Goal: Task Accomplishment & Management: Manage account settings

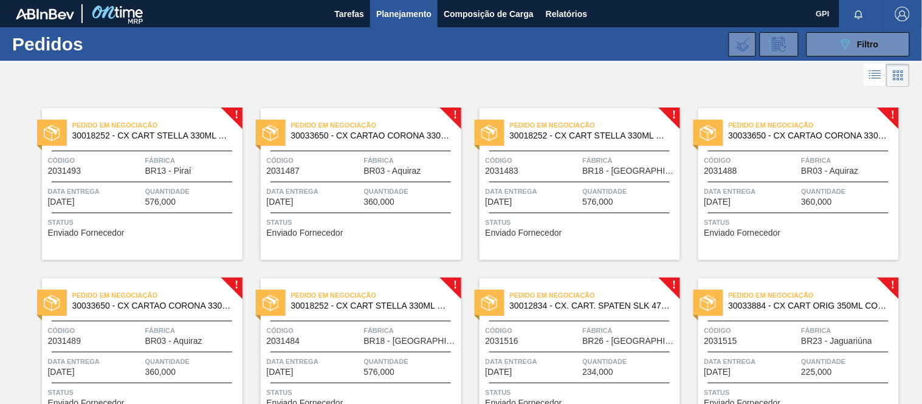
click at [730, 184] on div "Pedido em Negociação 30033650 - CX CARTAO CORONA 330 C6 NIV24 Código 2031488 Fá…" at bounding box center [798, 184] width 201 height 152
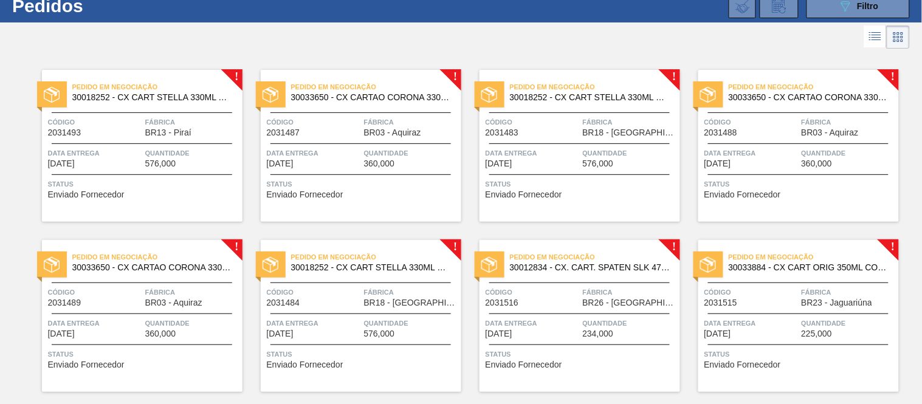
scroll to position [55, 0]
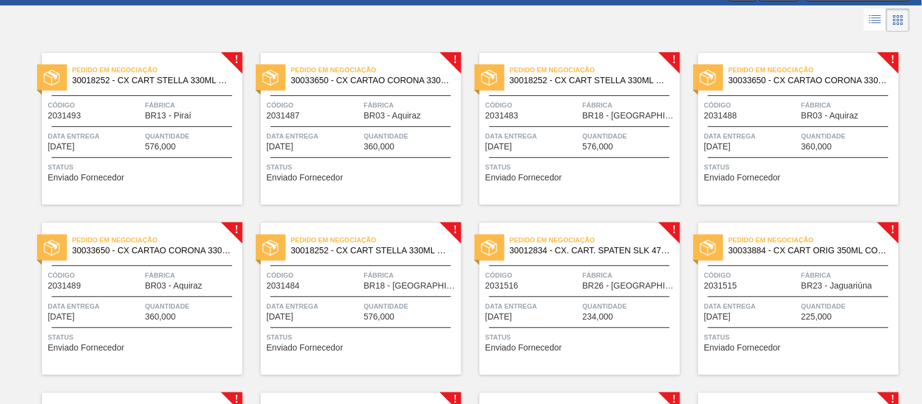
click at [132, 301] on span "Data entrega" at bounding box center [95, 306] width 94 height 12
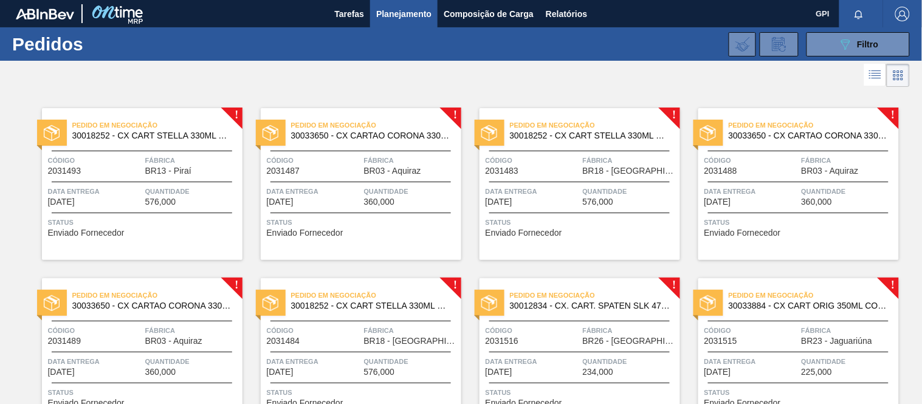
click at [406, 182] on div at bounding box center [360, 182] width 180 height 1
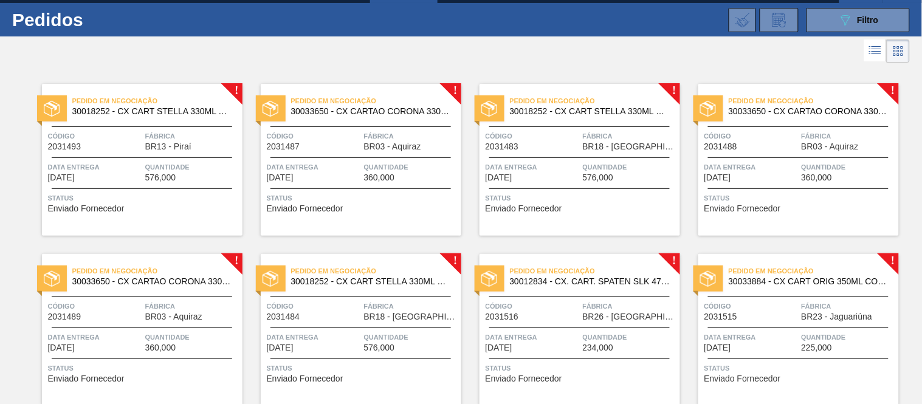
scroll to position [23, 0]
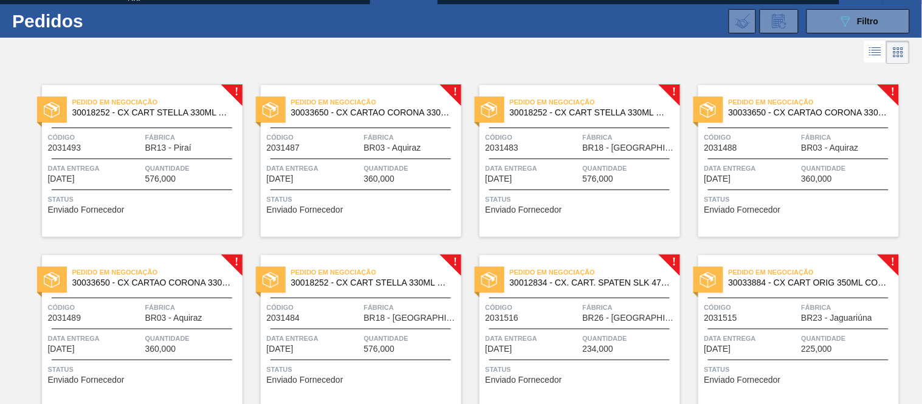
click at [432, 173] on span "Quantidade" at bounding box center [411, 168] width 94 height 12
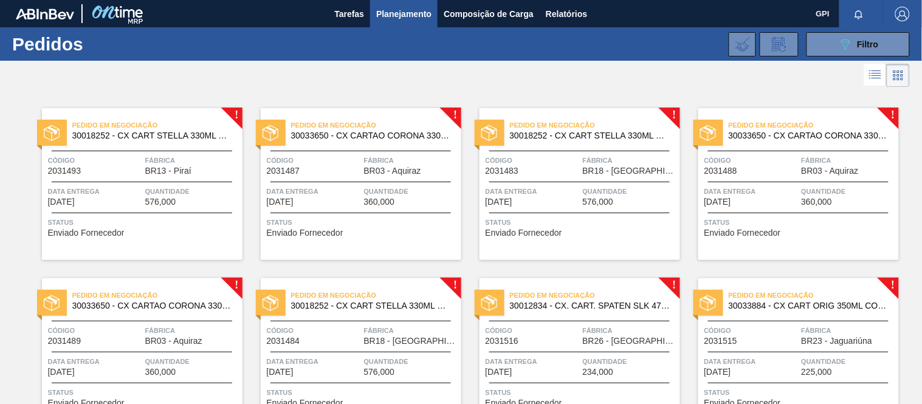
click at [156, 142] on div "Pedido em Negociação 30018252 - CX CART STELLA 330ML C6 429 298G" at bounding box center [142, 130] width 201 height 27
click at [828, 47] on button "089F7B8B-B2A5-4AFE-B5C0-19BA573D28AC Filtro" at bounding box center [857, 44] width 103 height 24
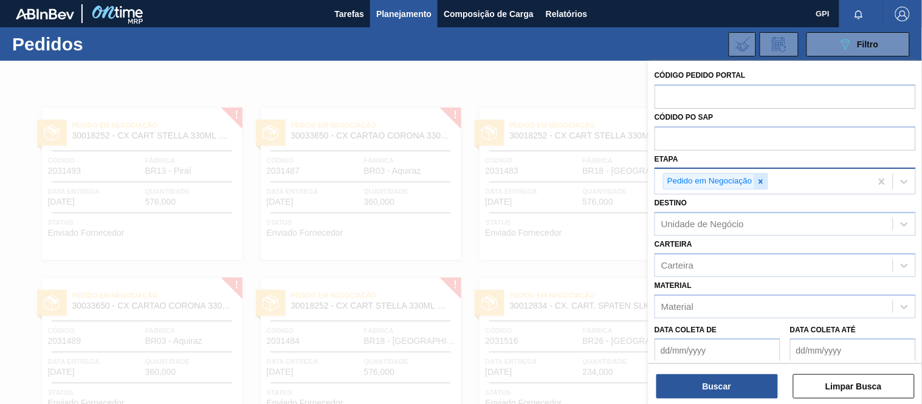
click at [758, 180] on icon at bounding box center [761, 181] width 9 height 9
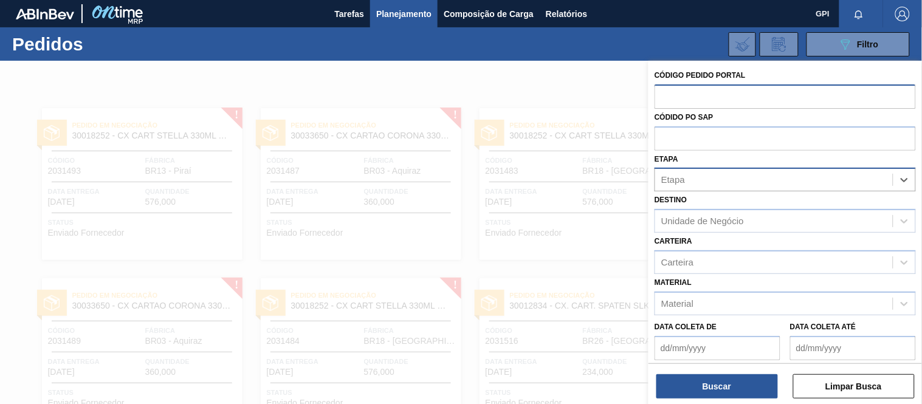
click at [716, 104] on input "text" at bounding box center [785, 95] width 261 height 23
paste input "2022594"
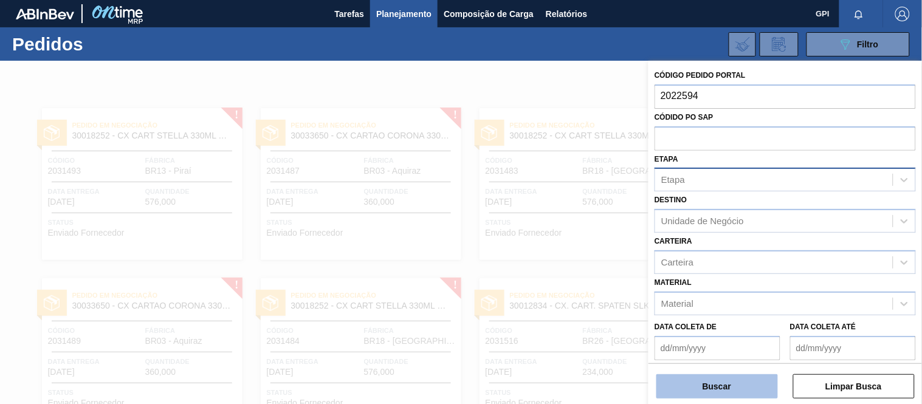
type input "2022594"
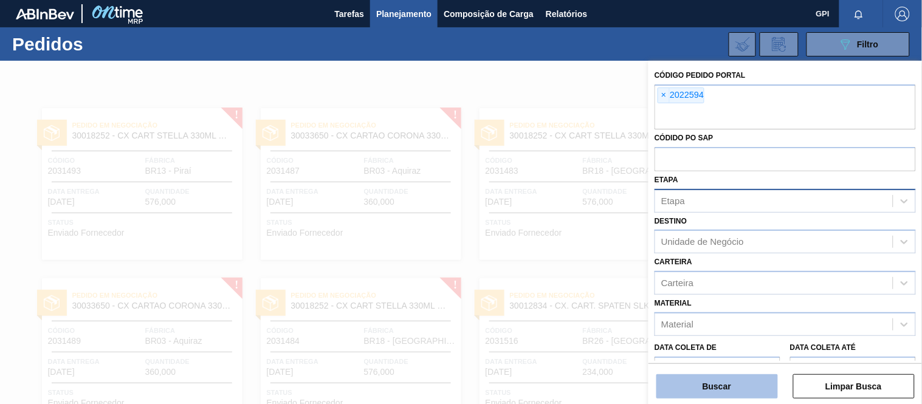
click at [743, 385] on button "Buscar" at bounding box center [717, 386] width 122 height 24
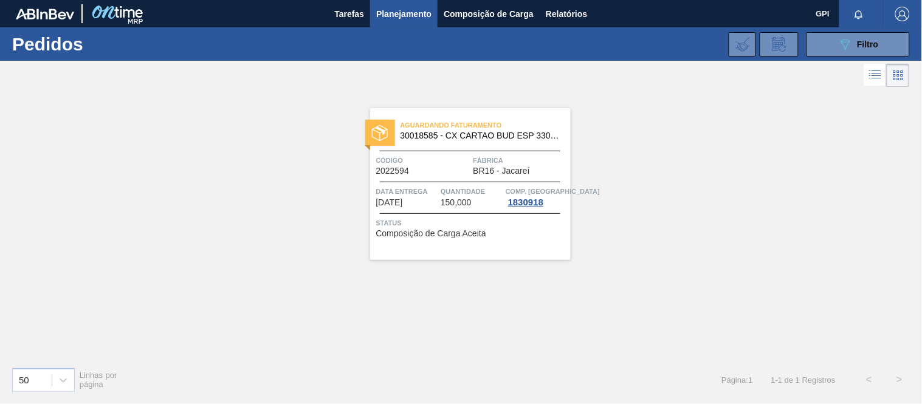
click at [445, 160] on span "Código" at bounding box center [423, 160] width 94 height 12
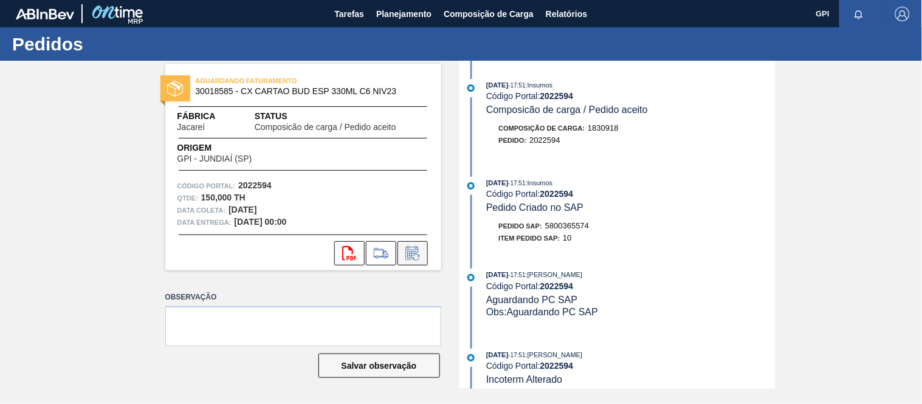
click at [405, 251] on icon at bounding box center [412, 253] width 19 height 15
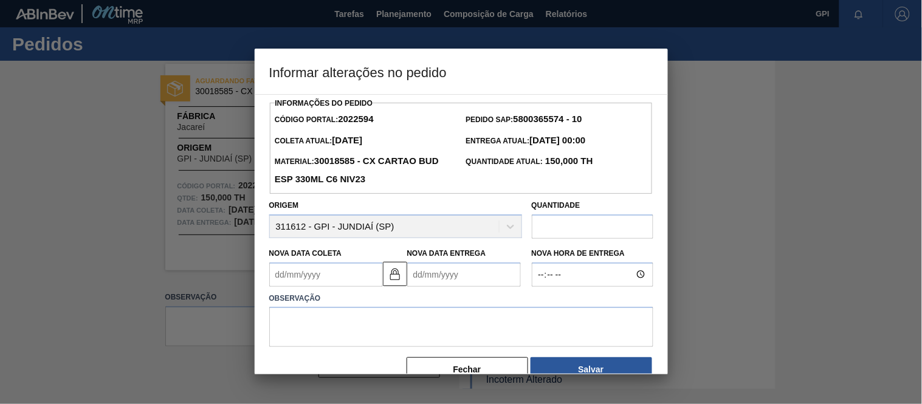
click at [337, 283] on Coleta2022594 "Nova Data Coleta" at bounding box center [326, 275] width 114 height 24
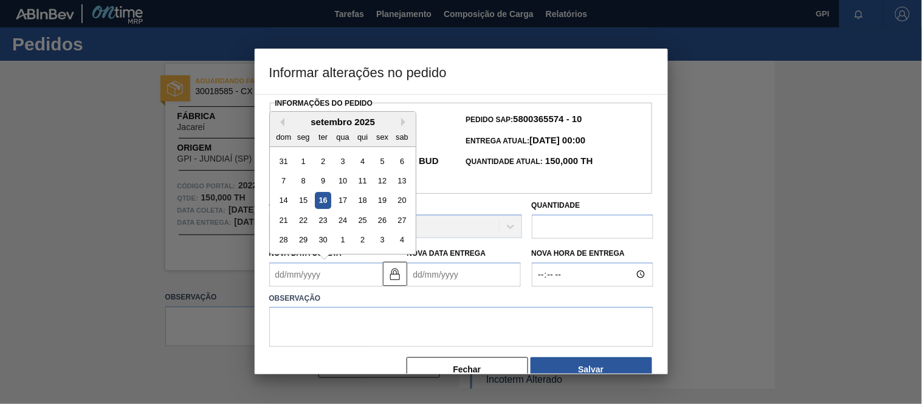
drag, startPoint x: 383, startPoint y: 202, endPoint x: 384, endPoint y: 219, distance: 17.1
click at [383, 202] on div "19" at bounding box center [382, 200] width 16 height 16
type Coleta2022594 "[DATE]"
type Entrega2022594 "[DATE]"
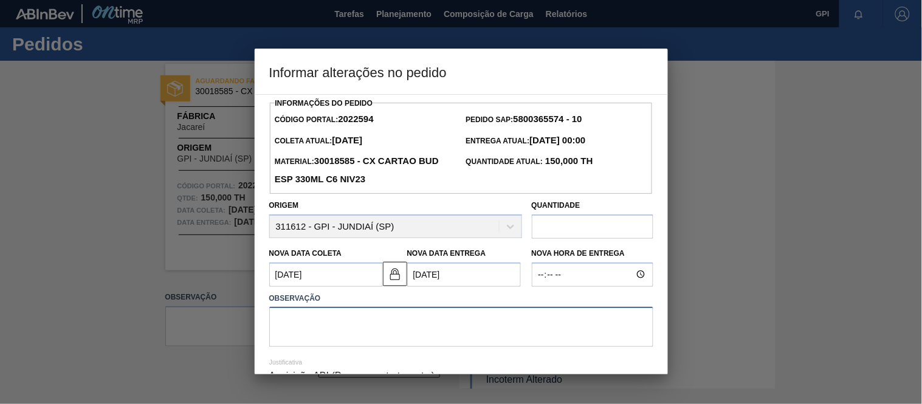
click at [339, 332] on textarea at bounding box center [461, 327] width 384 height 40
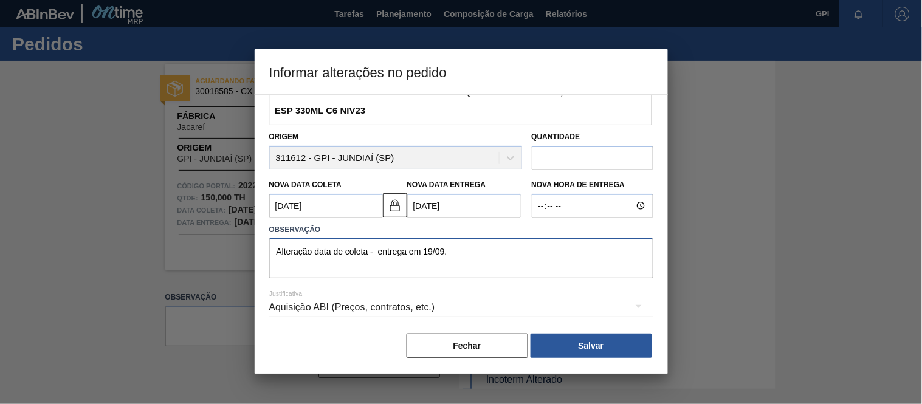
scroll to position [71, 0]
type textarea "Alteração data de coleta - entrega em 19/09."
click at [572, 357] on button "Salvar" at bounding box center [592, 346] width 122 height 24
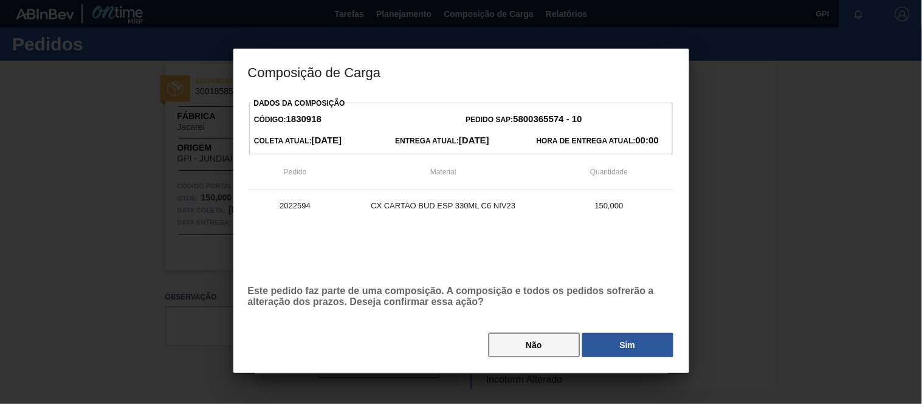
click at [512, 345] on button "Não" at bounding box center [534, 345] width 91 height 24
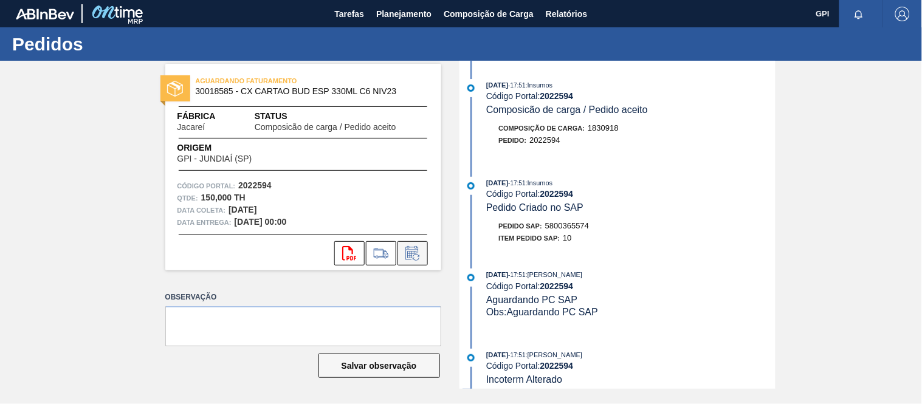
click at [410, 251] on icon at bounding box center [411, 254] width 9 height 7
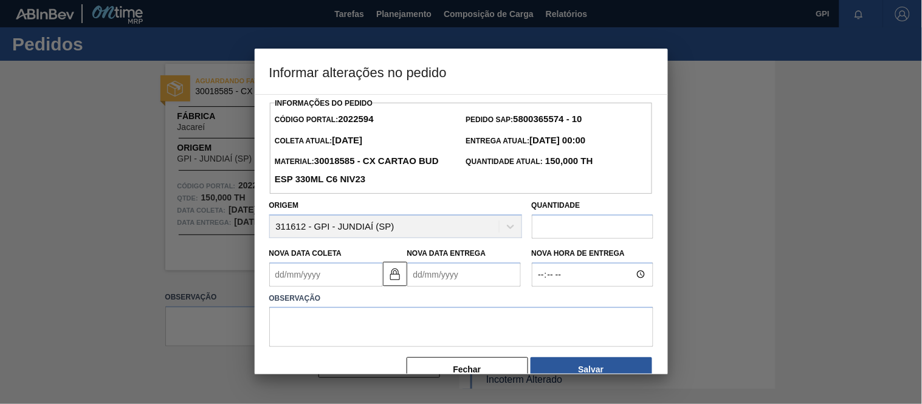
click at [351, 287] on Coleta2022594 "Nova Data Coleta" at bounding box center [326, 275] width 114 height 24
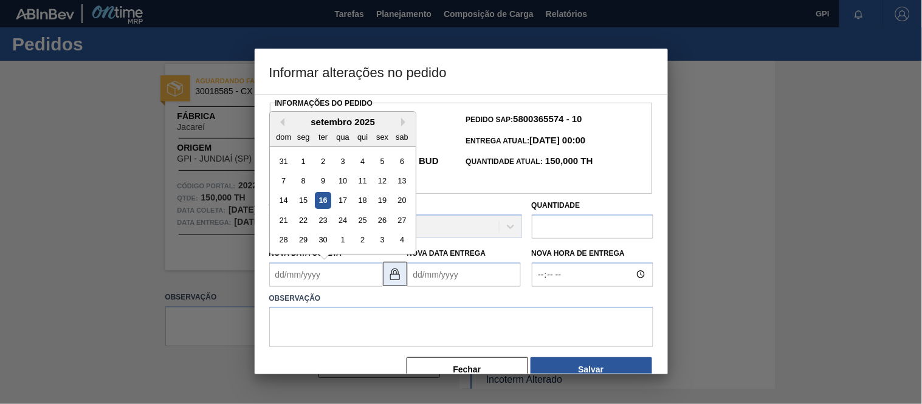
click at [390, 277] on img at bounding box center [395, 274] width 15 height 15
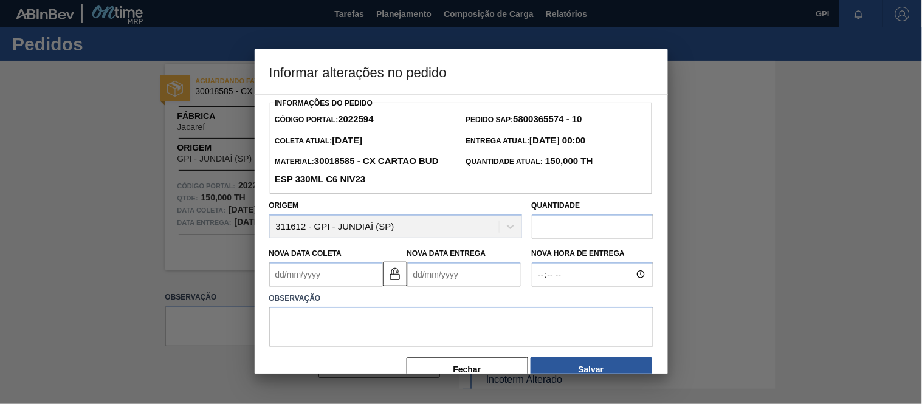
click at [357, 281] on Coleta2022594 "Nova Data Coleta" at bounding box center [326, 275] width 114 height 24
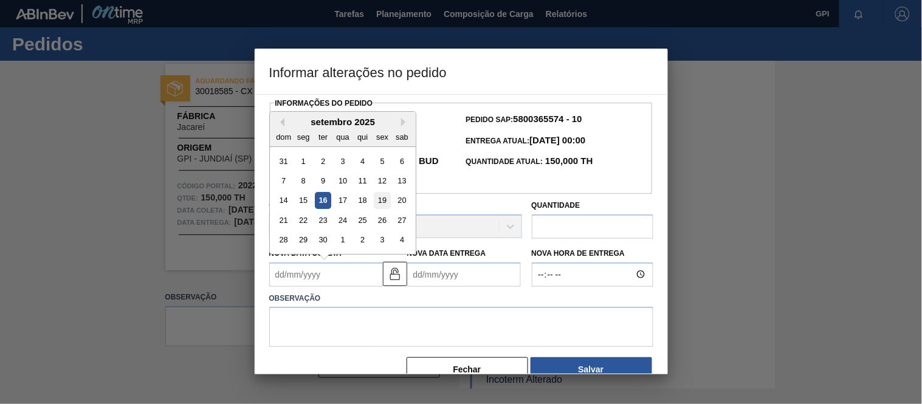
click at [388, 201] on div "19" at bounding box center [382, 200] width 16 height 16
type Coleta2022594 "[DATE]"
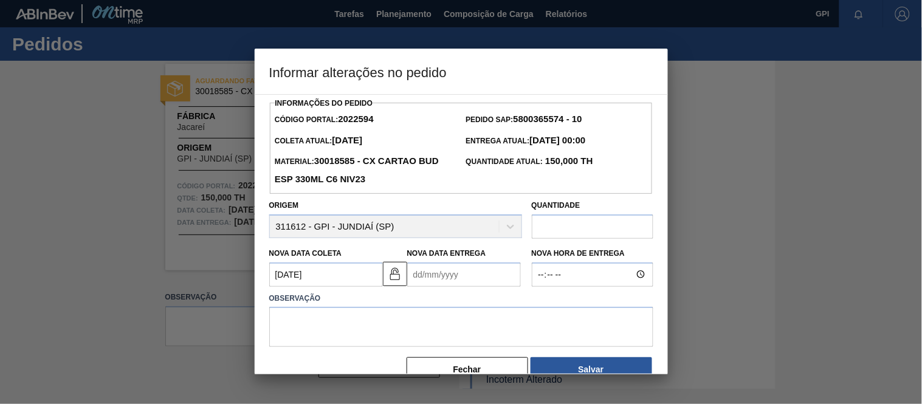
click at [431, 270] on Entrega2022594 "Nova Data Entrega" at bounding box center [464, 275] width 114 height 24
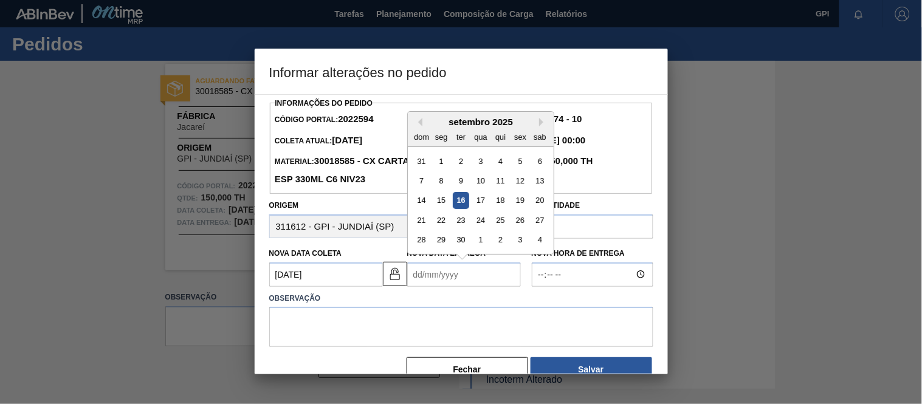
drag, startPoint x: 515, startPoint y: 202, endPoint x: 507, endPoint y: 219, distance: 18.5
click at [517, 202] on div "19" at bounding box center [520, 200] width 16 height 16
type Entrega2022594 "[DATE]"
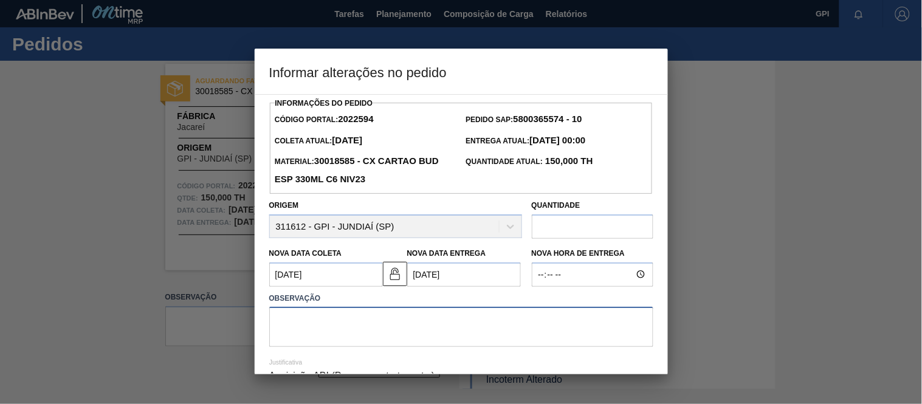
click at [398, 316] on textarea at bounding box center [461, 327] width 384 height 40
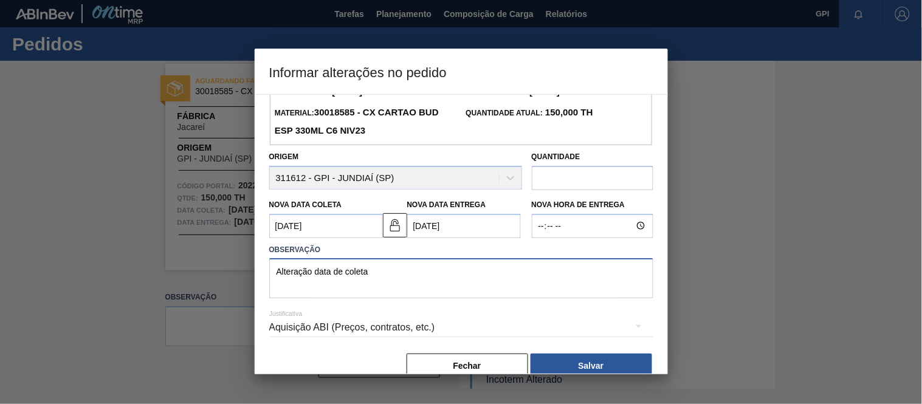
scroll to position [63, 0]
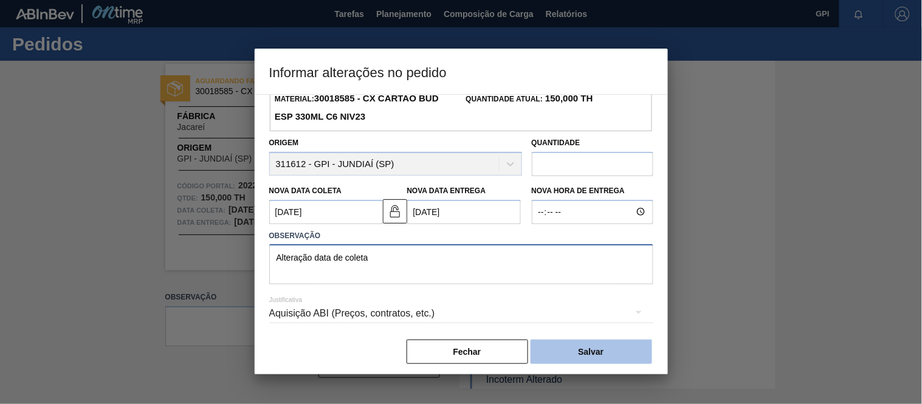
type textarea "Alteração data de coleta"
click at [580, 357] on button "Salvar" at bounding box center [592, 352] width 122 height 24
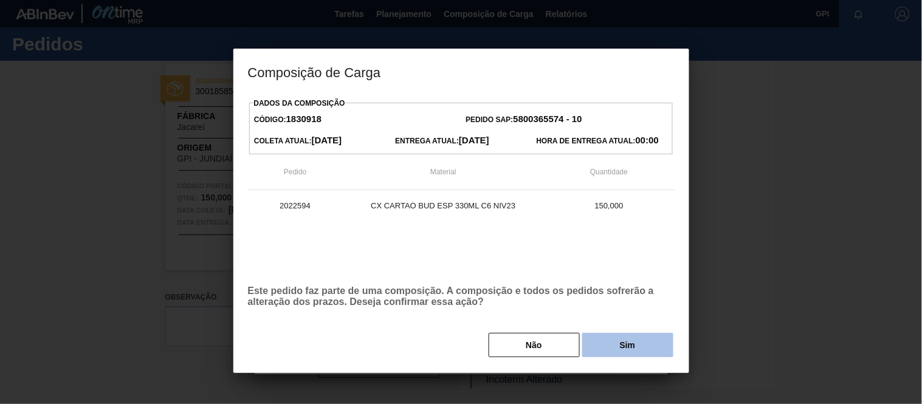
click at [634, 347] on button "Sim" at bounding box center [627, 345] width 91 height 24
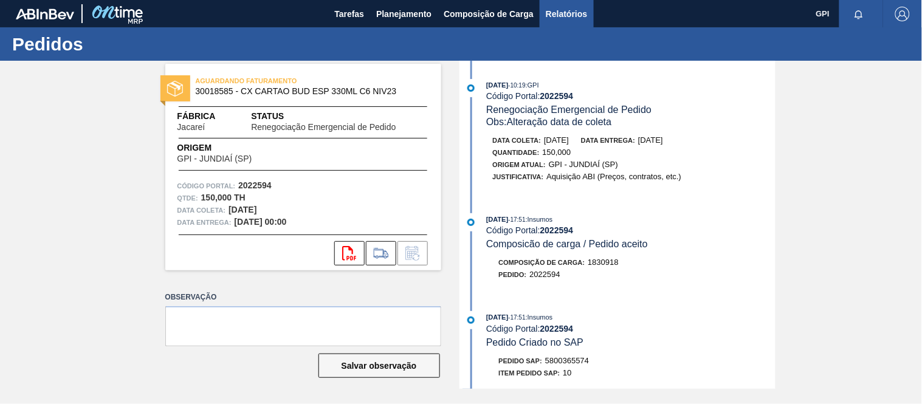
click at [573, 9] on span "Relatórios" at bounding box center [566, 14] width 41 height 15
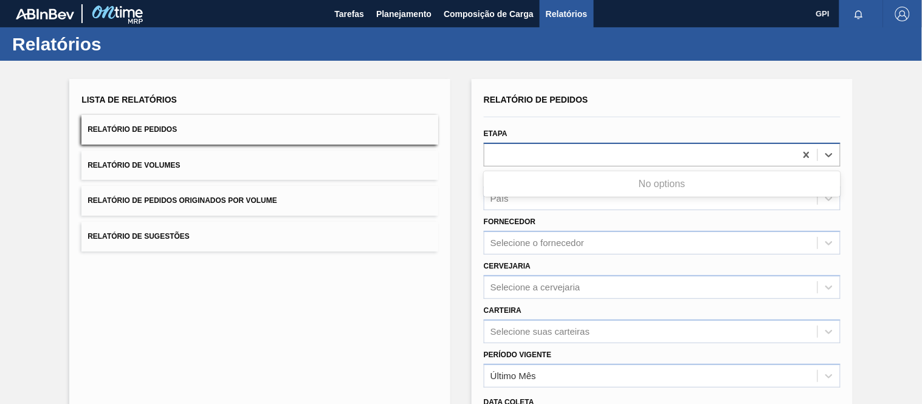
click at [518, 146] on div at bounding box center [639, 155] width 311 height 18
click at [562, 109] on div at bounding box center [662, 115] width 366 height 13
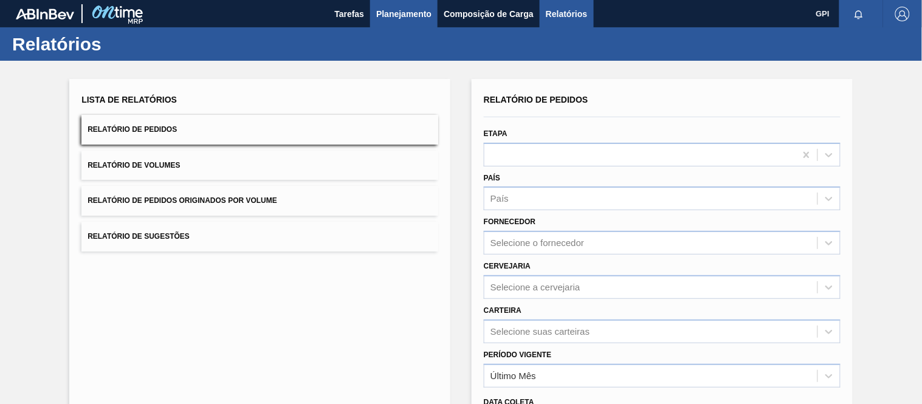
click at [422, 15] on span "Planejamento" at bounding box center [403, 14] width 55 height 15
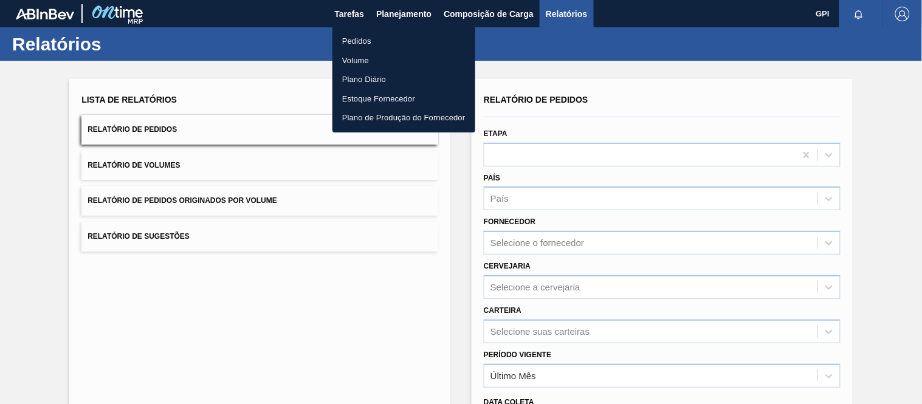
click at [382, 41] on li "Pedidos" at bounding box center [403, 41] width 143 height 19
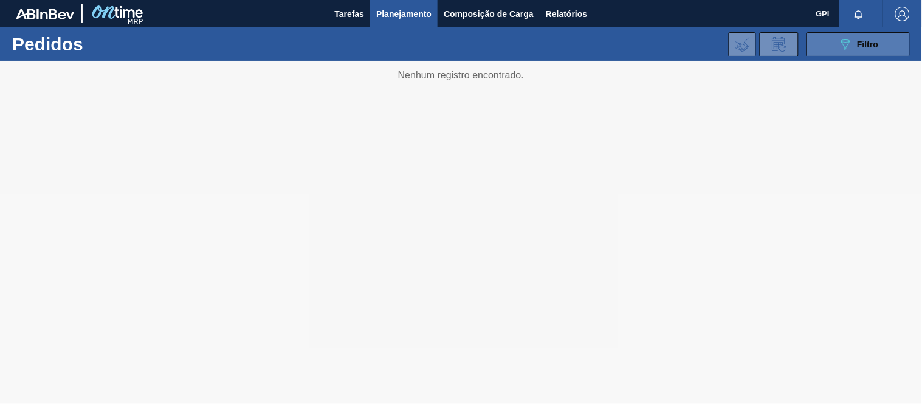
click at [829, 39] on button "089F7B8B-B2A5-4AFE-B5C0-19BA573D28AC Filtro" at bounding box center [857, 44] width 103 height 24
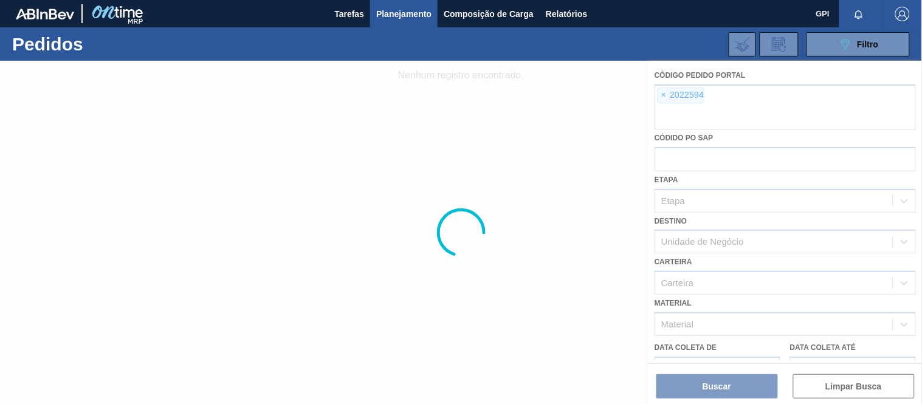
click at [663, 94] on div at bounding box center [461, 232] width 922 height 343
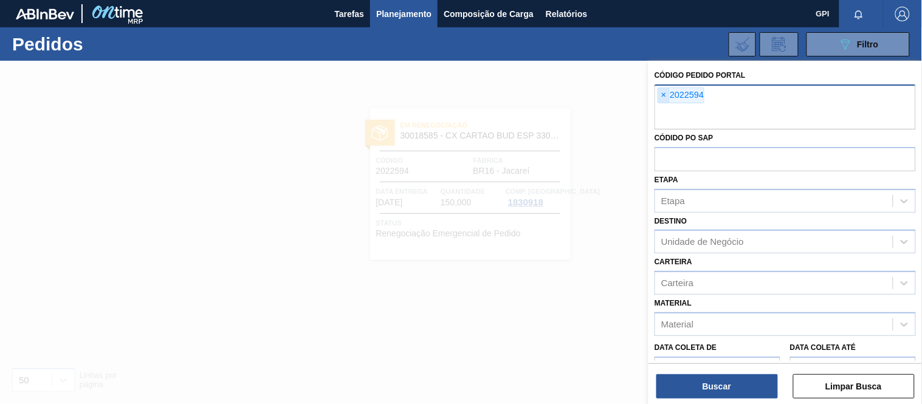
click at [661, 95] on span "×" at bounding box center [664, 95] width 12 height 15
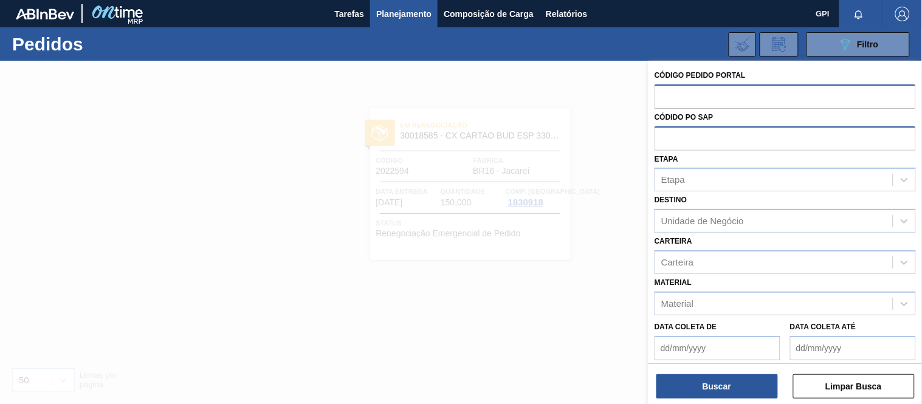
paste input "1984180"
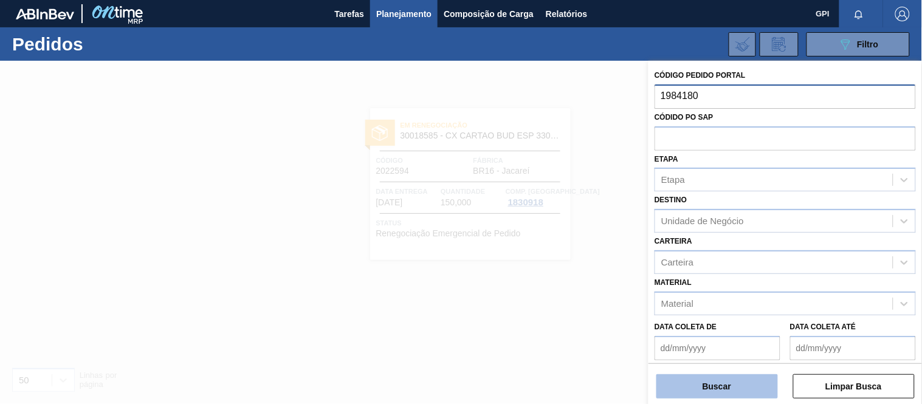
type input "1984180"
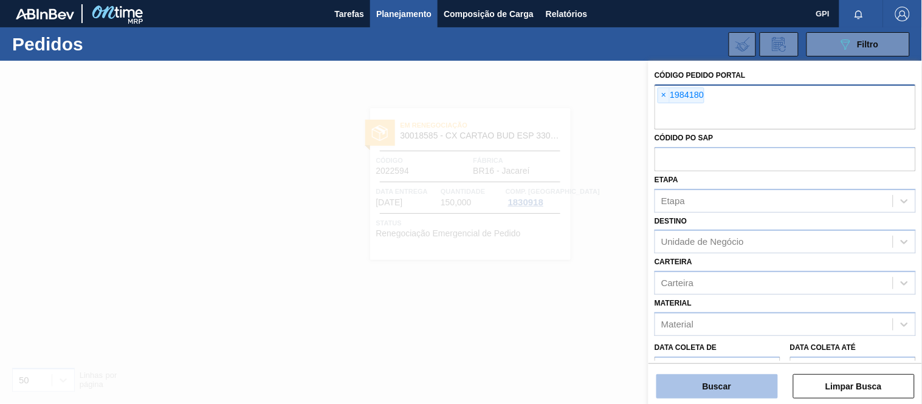
click at [697, 397] on button "Buscar" at bounding box center [717, 386] width 122 height 24
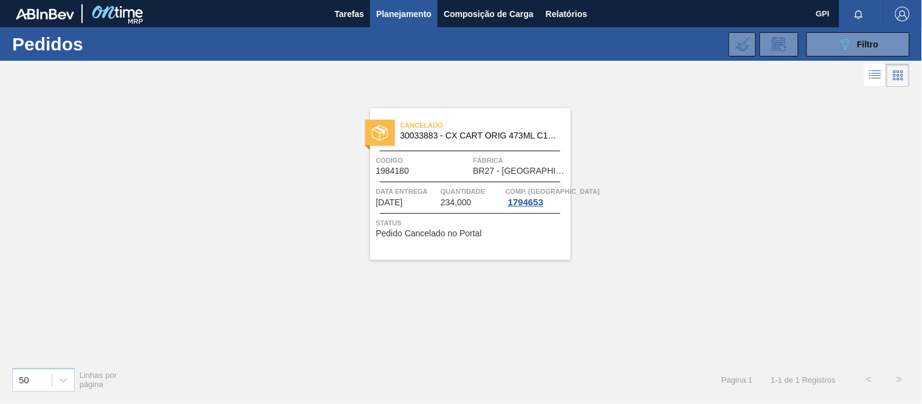
click at [473, 182] on div at bounding box center [470, 182] width 180 height 1
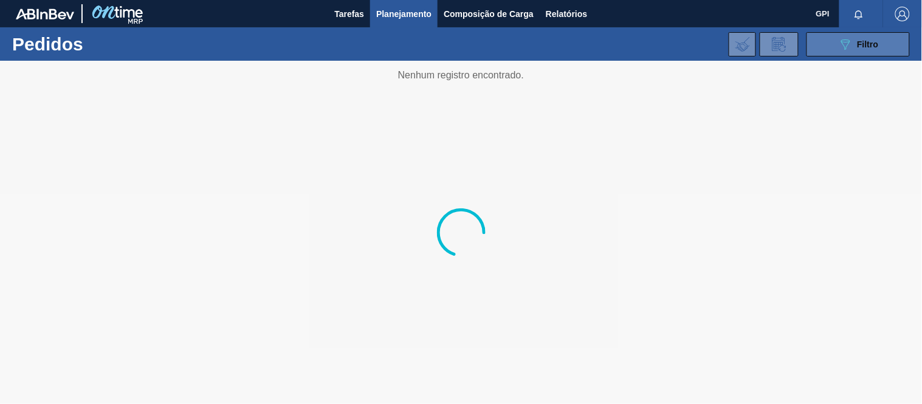
click at [864, 44] on span "Filtro" at bounding box center [867, 45] width 21 height 10
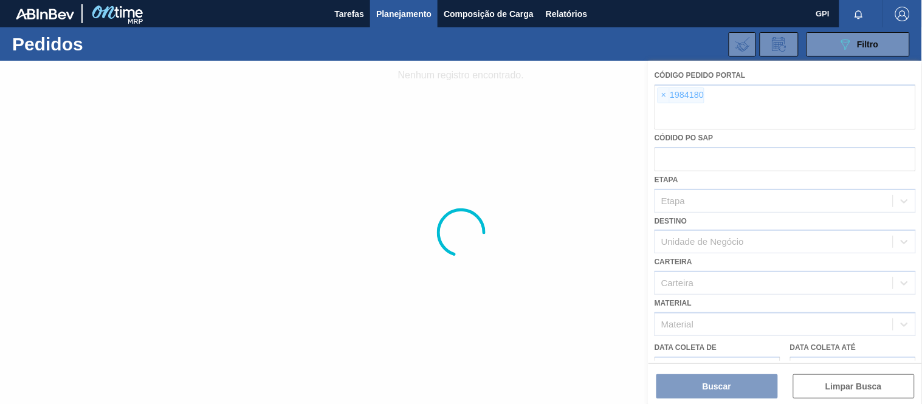
click at [664, 95] on div at bounding box center [461, 232] width 922 height 343
click at [663, 93] on div at bounding box center [461, 232] width 922 height 343
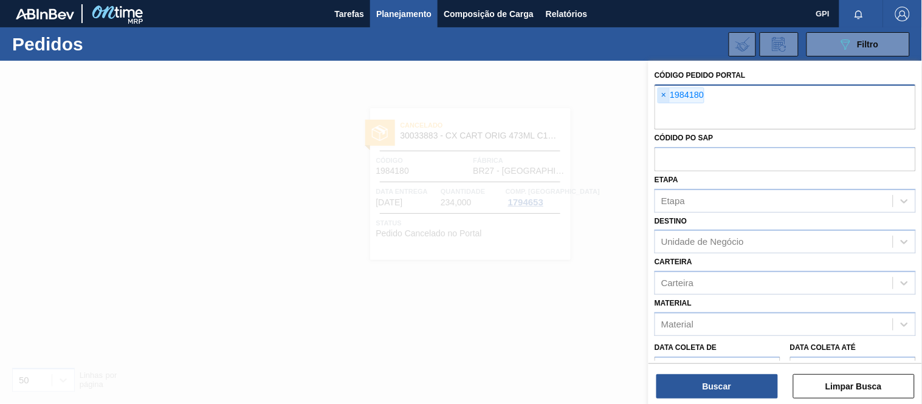
click at [662, 90] on span "×" at bounding box center [664, 95] width 12 height 15
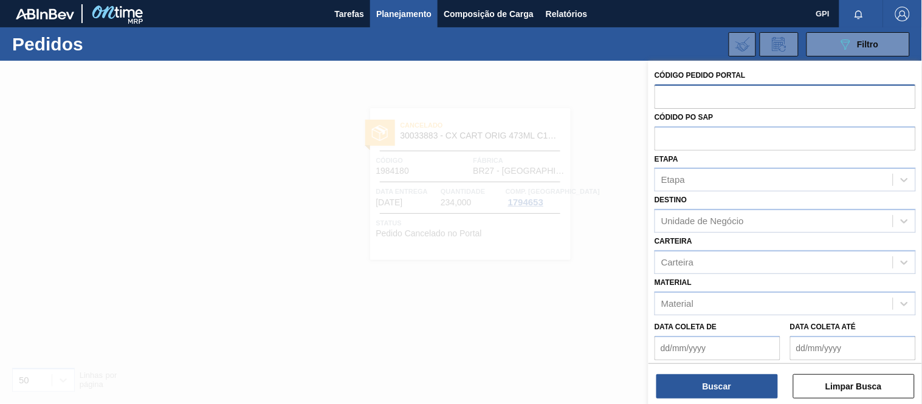
paste input "2022066"
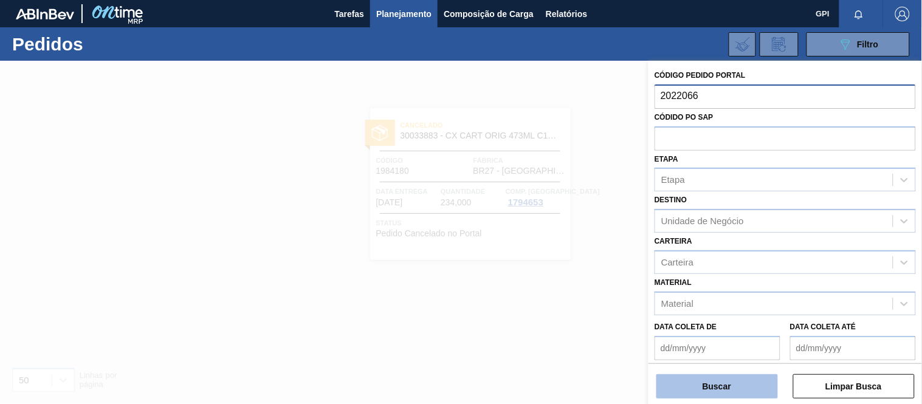
type input "2022066"
click at [714, 392] on button "Buscar" at bounding box center [717, 386] width 122 height 24
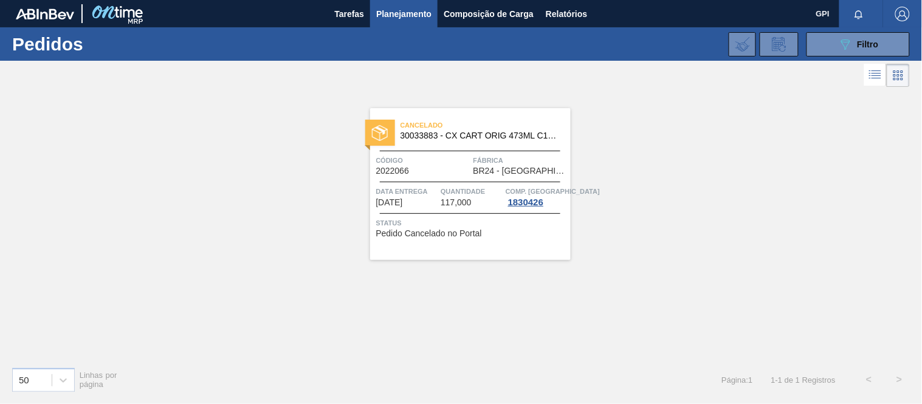
click at [442, 199] on span "117,000" at bounding box center [456, 202] width 31 height 9
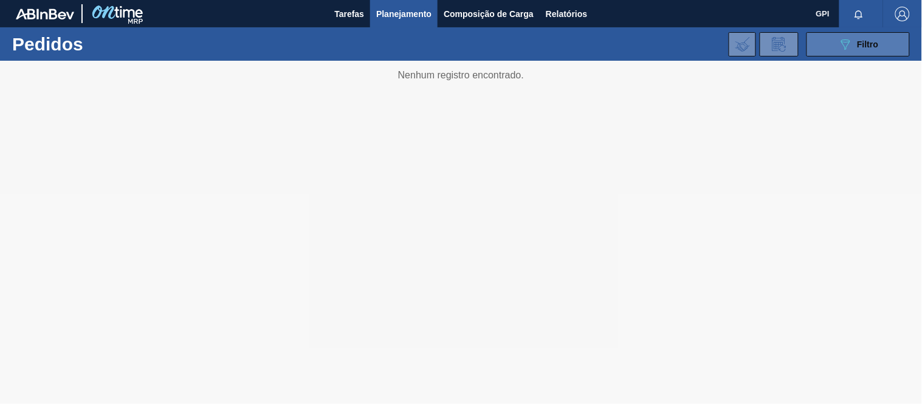
click at [848, 50] on icon "089F7B8B-B2A5-4AFE-B5C0-19BA573D28AC" at bounding box center [845, 44] width 15 height 15
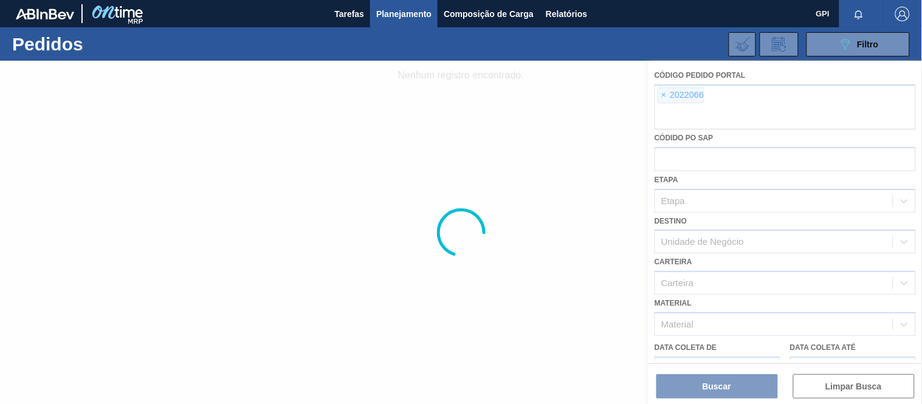
click at [661, 94] on div at bounding box center [461, 232] width 922 height 343
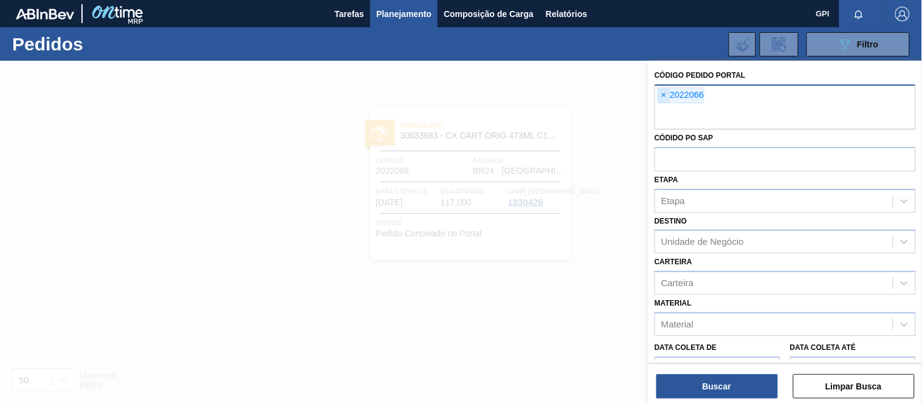
click at [665, 98] on span "×" at bounding box center [664, 95] width 12 height 15
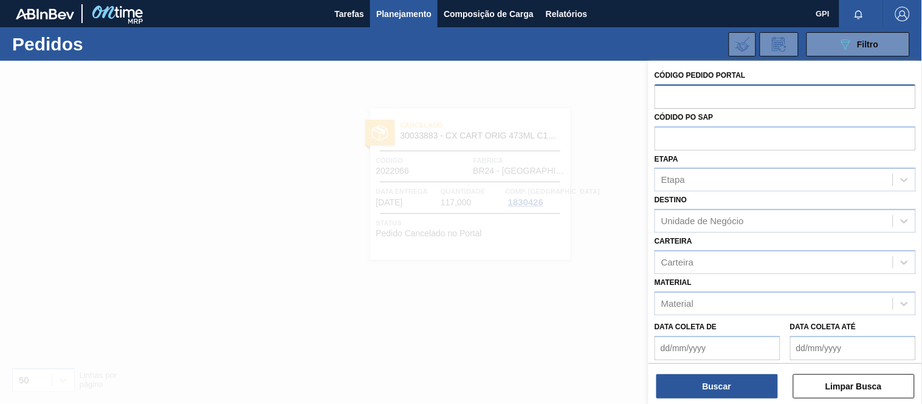
paste input "2031522"
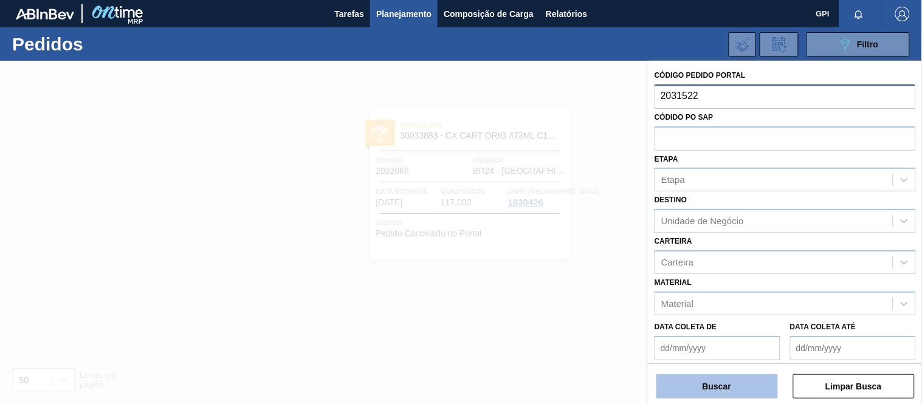
type input "2031522"
click at [737, 396] on button "Buscar" at bounding box center [717, 386] width 122 height 24
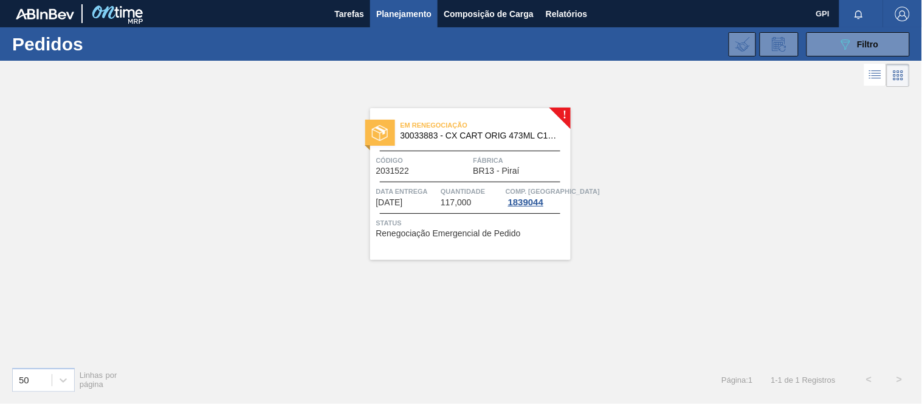
click at [461, 151] on div at bounding box center [470, 151] width 180 height 1
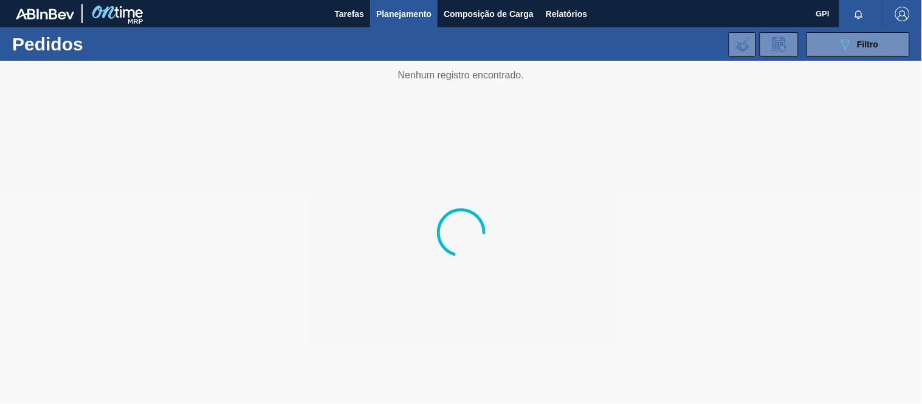
click at [850, 58] on div "089F7B8B-B2A5-4AFE-B5C0-19BA573D28AC Filtro Código Pedido Portal × 2031522 Códi…" at bounding box center [551, 44] width 729 height 36
click at [852, 46] on icon "089F7B8B-B2A5-4AFE-B5C0-19BA573D28AC" at bounding box center [845, 44] width 15 height 15
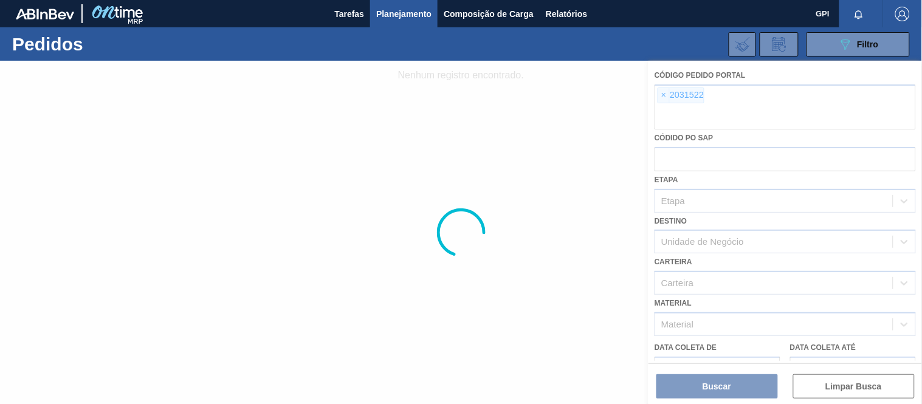
click at [664, 94] on div at bounding box center [461, 232] width 922 height 343
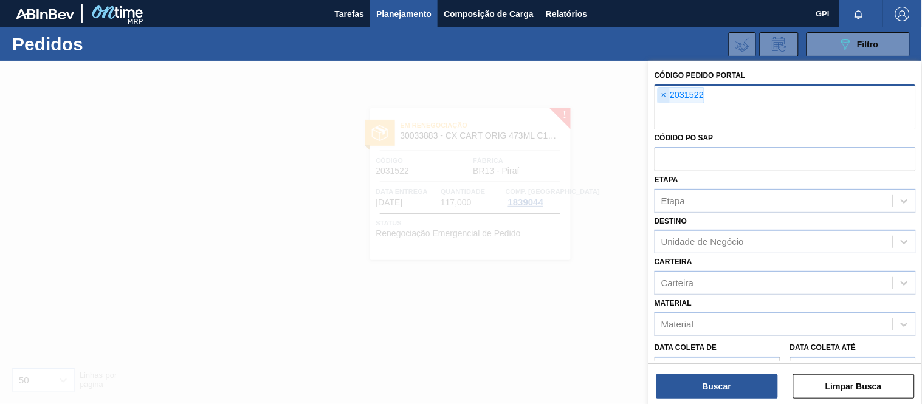
click at [667, 95] on span "×" at bounding box center [664, 95] width 12 height 15
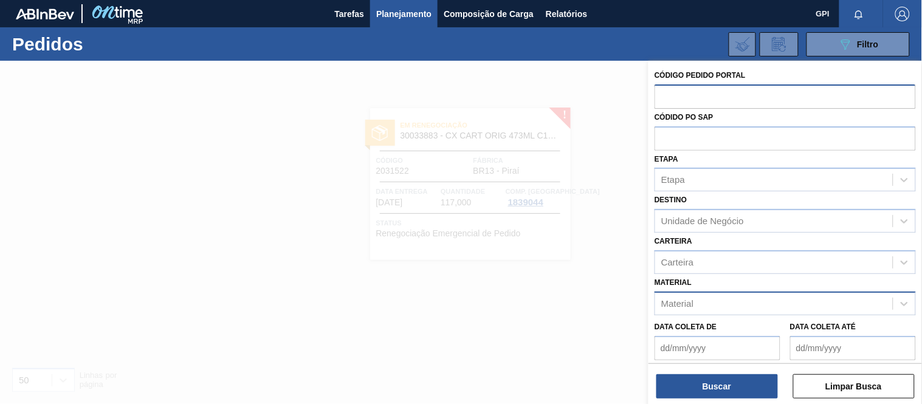
click at [740, 306] on div "Material" at bounding box center [774, 304] width 238 height 18
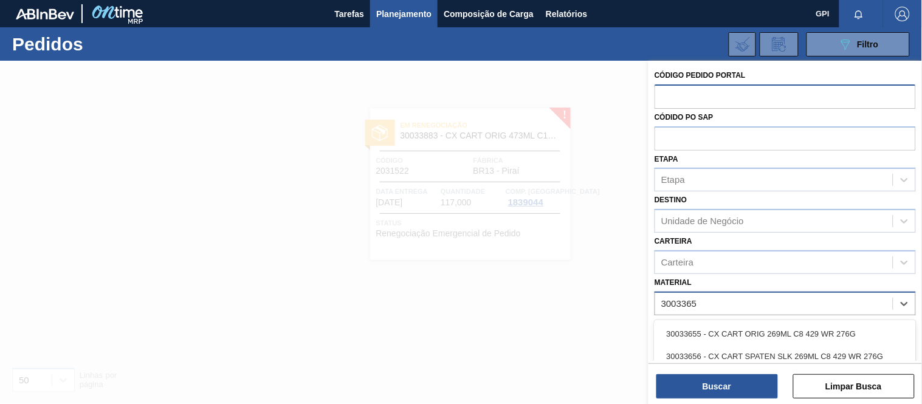
type input "30033650"
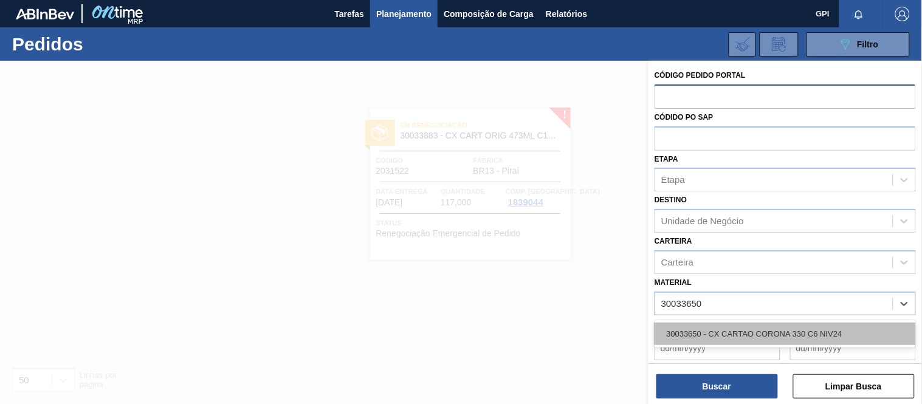
click at [752, 325] on div "30033650 - CX CARTAO CORONA 330 C6 NIV24" at bounding box center [785, 334] width 261 height 22
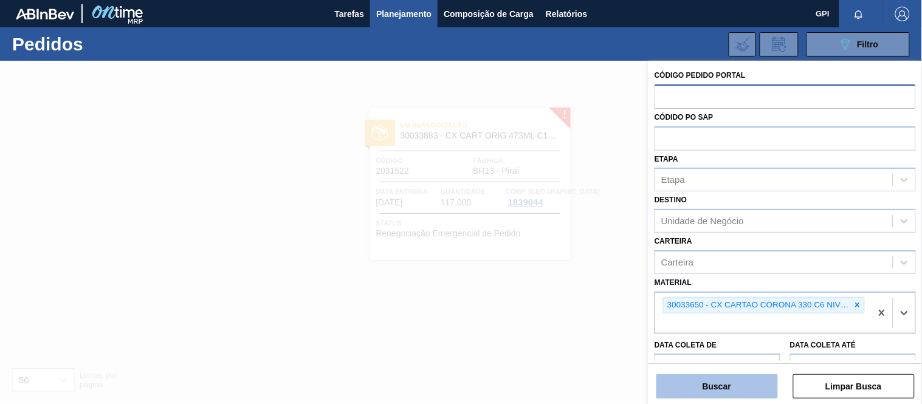
click at [725, 387] on button "Buscar" at bounding box center [717, 386] width 122 height 24
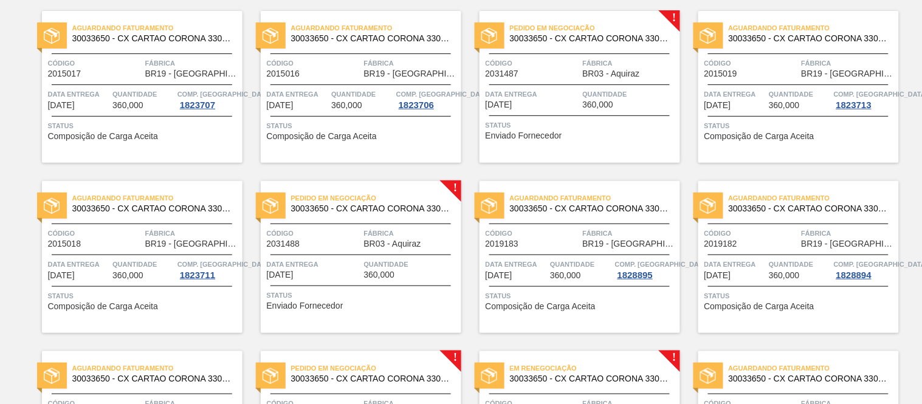
scroll to position [95, 0]
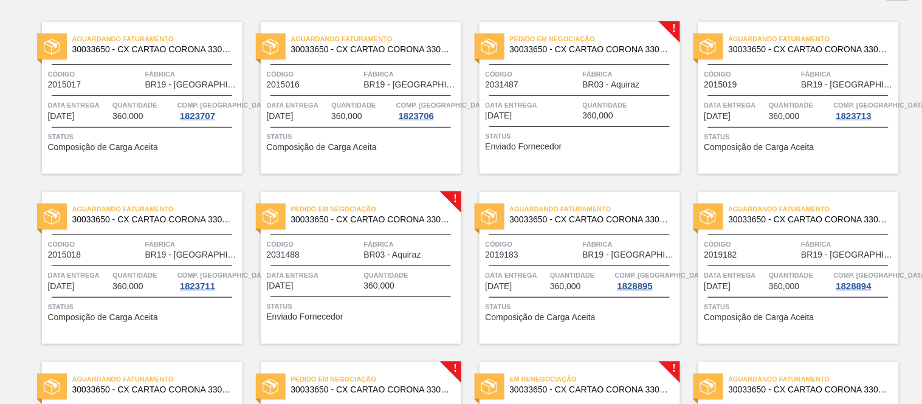
scroll to position [72, 0]
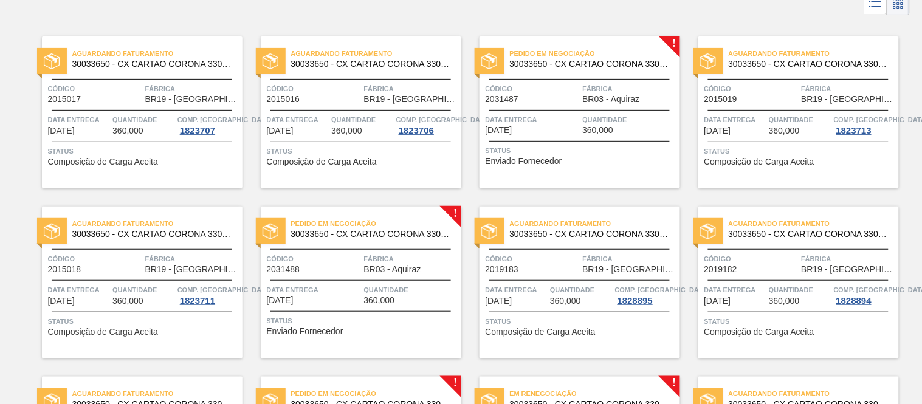
click at [569, 96] on div "Código 2031487" at bounding box center [533, 93] width 94 height 21
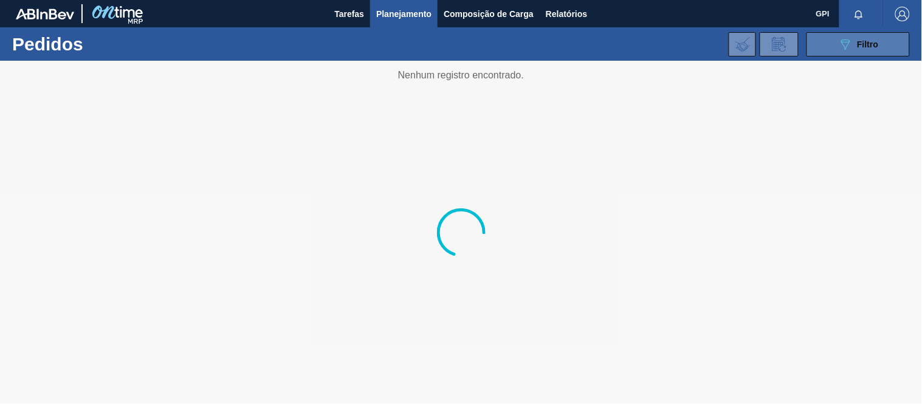
click at [861, 56] on button "089F7B8B-B2A5-4AFE-B5C0-19BA573D28AC Filtro" at bounding box center [857, 44] width 103 height 24
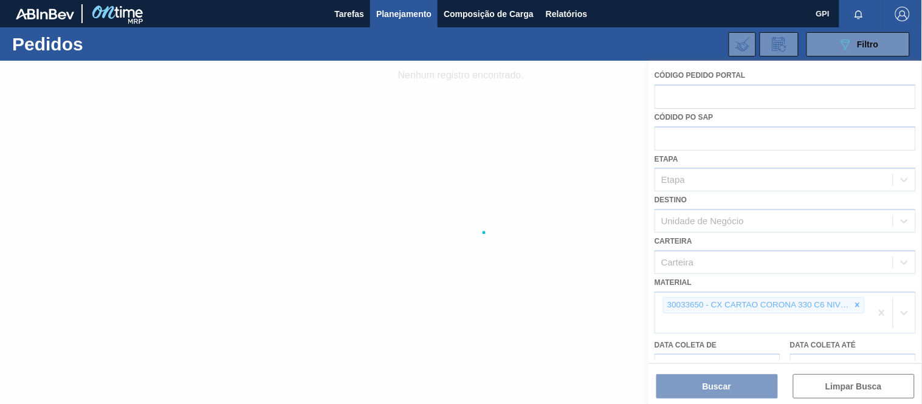
click at [766, 225] on div at bounding box center [461, 232] width 922 height 343
click at [768, 225] on div at bounding box center [461, 232] width 922 height 343
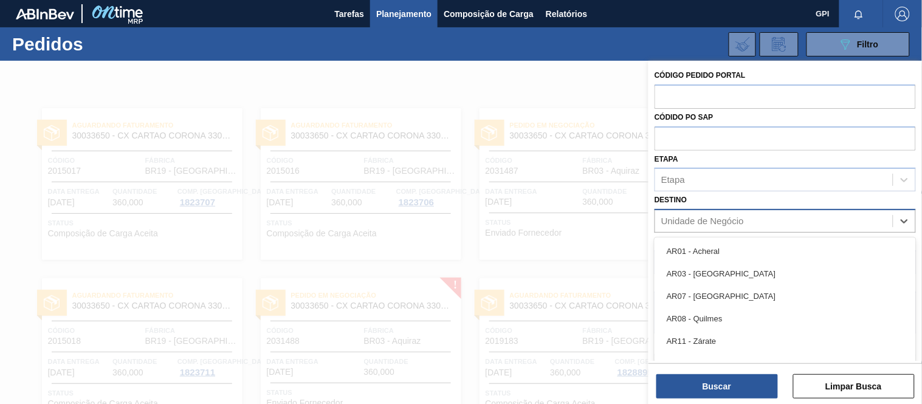
click at [766, 222] on div "Unidade de Negócio" at bounding box center [774, 222] width 238 height 18
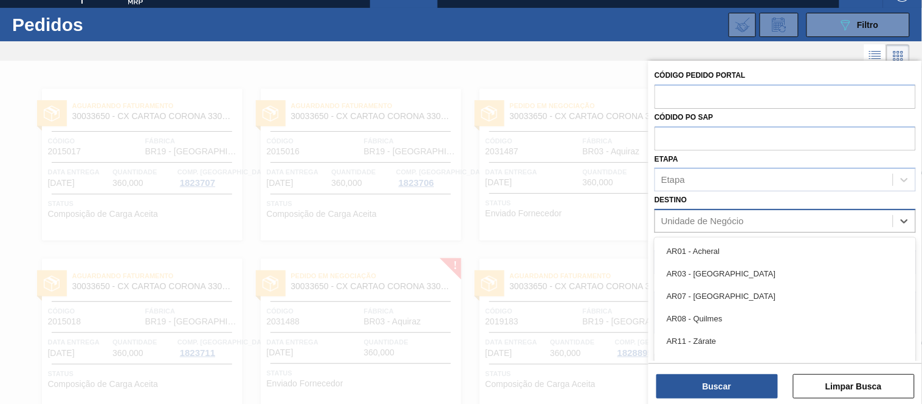
scroll to position [39, 0]
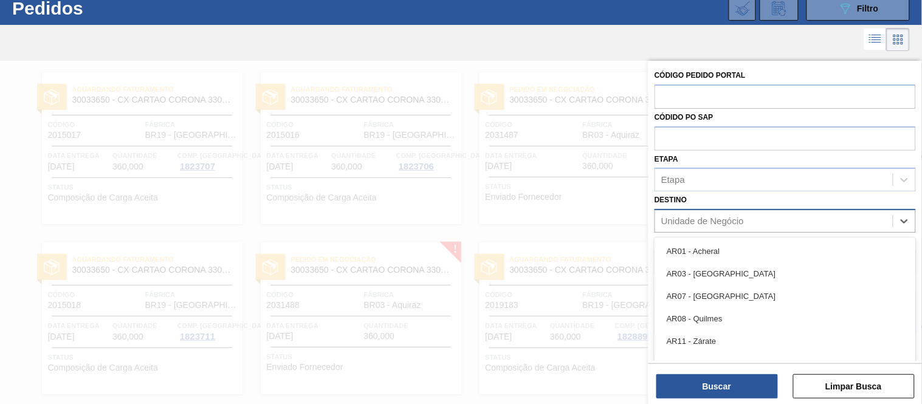
click at [717, 210] on div "Unidade de Negócio" at bounding box center [785, 221] width 261 height 24
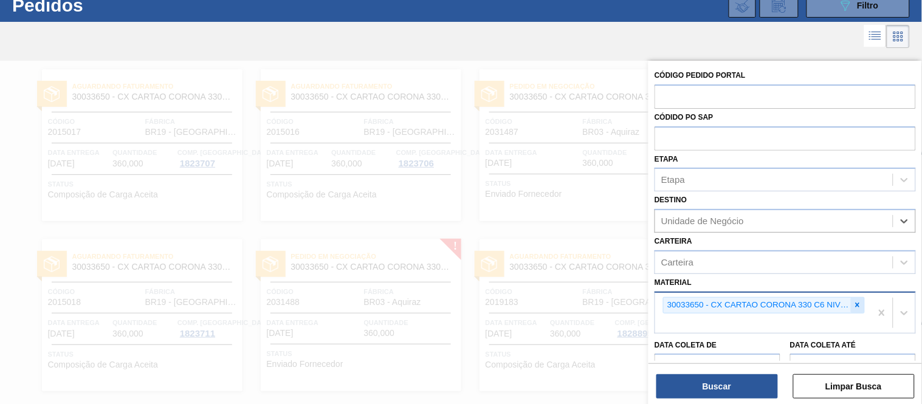
click at [860, 303] on icon at bounding box center [857, 305] width 9 height 9
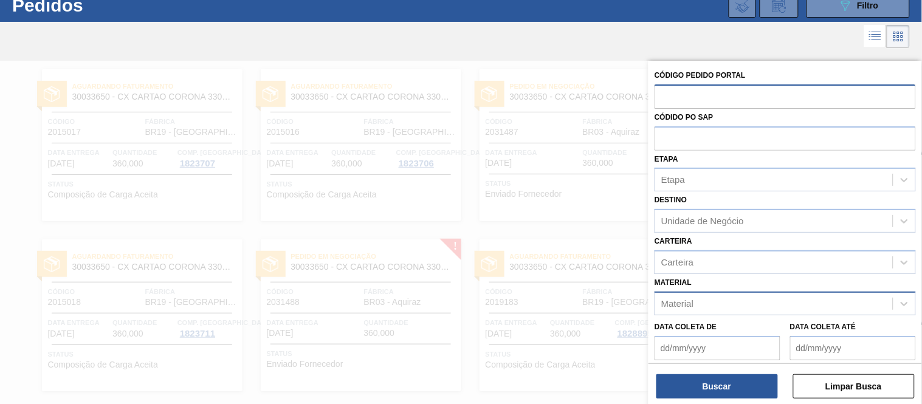
click at [745, 94] on input "text" at bounding box center [785, 95] width 261 height 23
paste input "text"
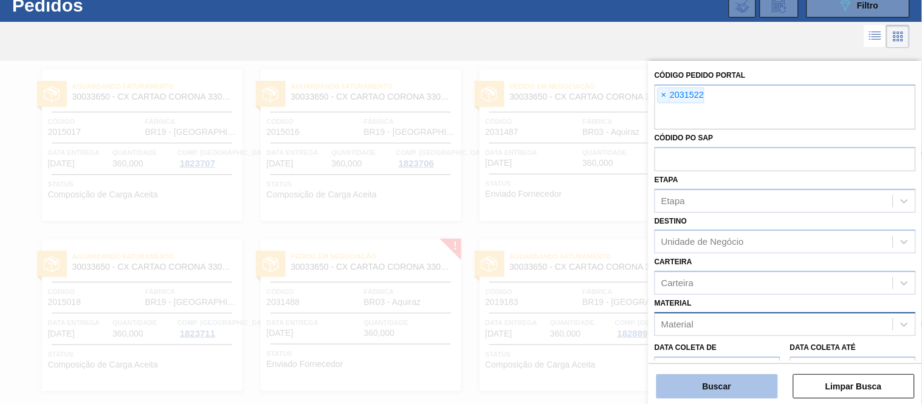
click at [731, 385] on button "Buscar" at bounding box center [717, 386] width 122 height 24
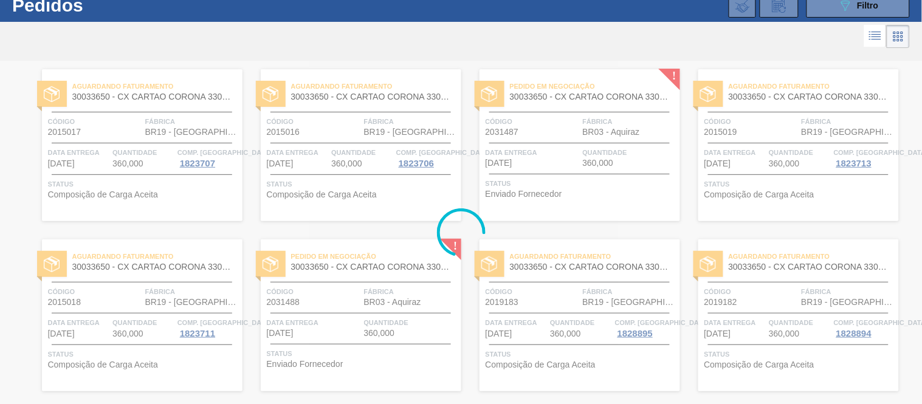
scroll to position [0, 0]
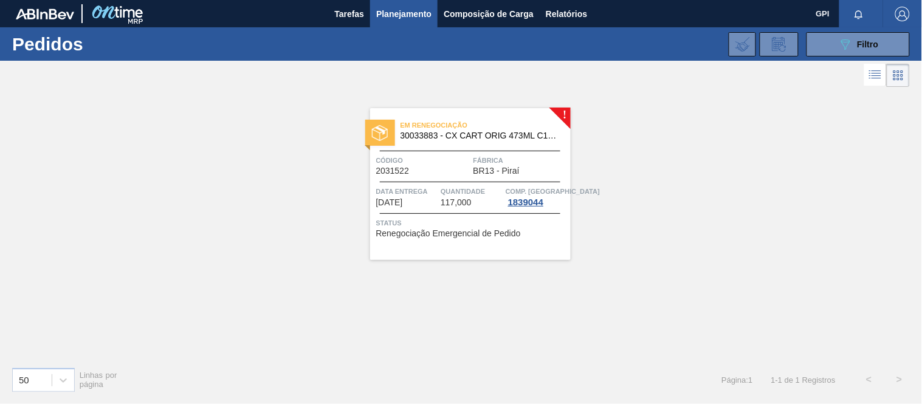
click at [446, 167] on div "Código 2031522" at bounding box center [423, 164] width 94 height 21
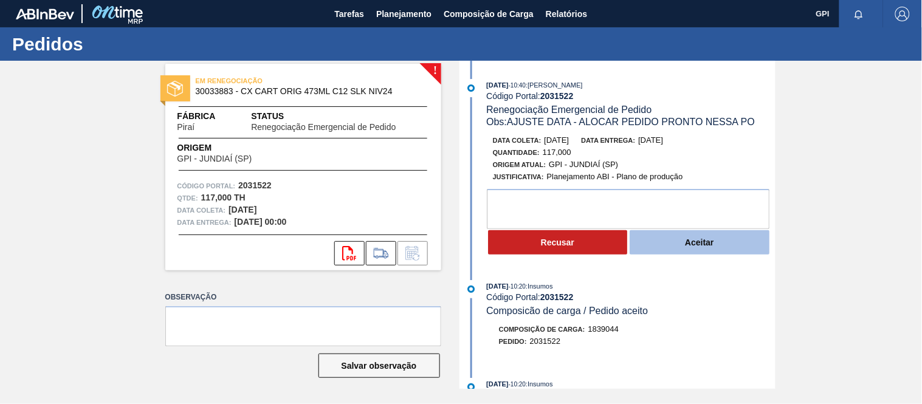
click at [676, 253] on button "Aceitar" at bounding box center [700, 242] width 140 height 24
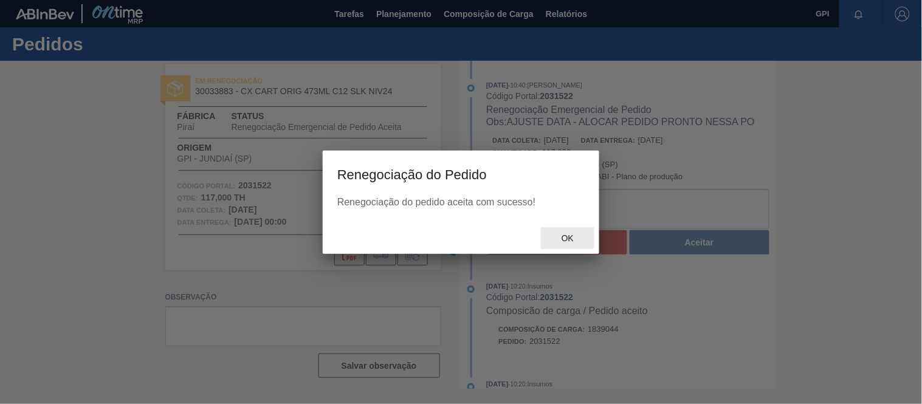
click at [557, 235] on span "Ok" at bounding box center [568, 238] width 32 height 10
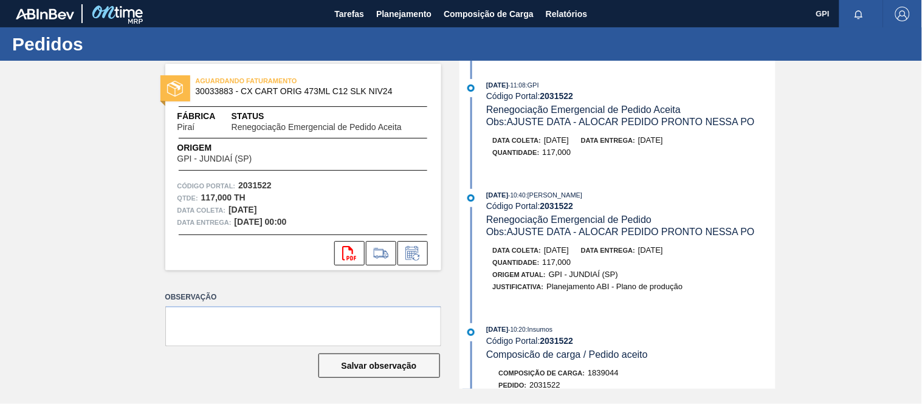
drag, startPoint x: 272, startPoint y: 208, endPoint x: 227, endPoint y: 210, distance: 45.6
click at [227, 210] on div "Data coleta: 30/09/2025" at bounding box center [303, 210] width 252 height 12
copy div "[DATE]"
click at [438, 181] on div "Código Portal: 2031522 Qtde : 117,000 TH Data coleta: 30/09/2025 Data entrega: …" at bounding box center [303, 204] width 276 height 49
click at [413, 250] on icon at bounding box center [411, 253] width 13 height 14
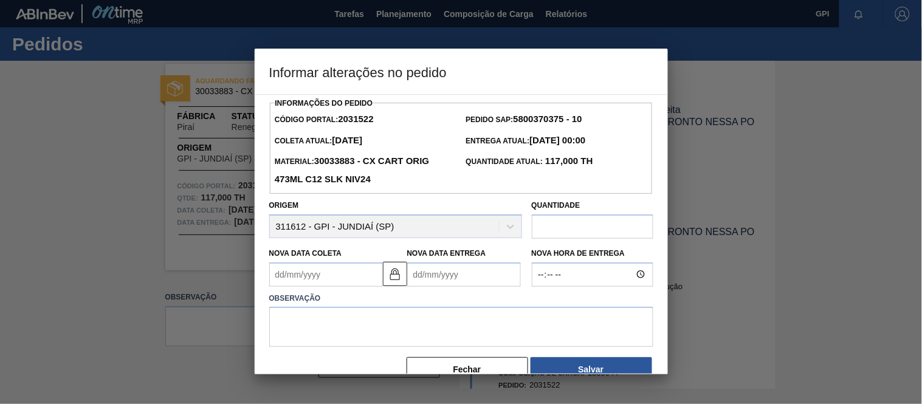
click at [586, 228] on input "text" at bounding box center [593, 227] width 122 height 24
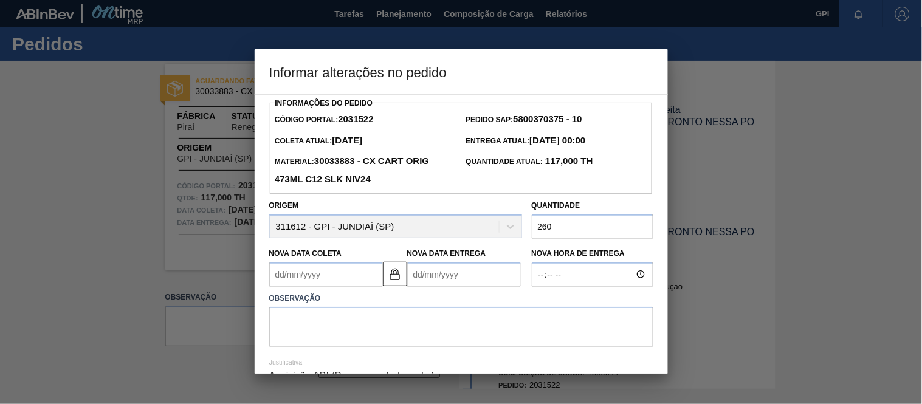
type input "260"
click at [422, 338] on textarea at bounding box center [461, 327] width 384 height 40
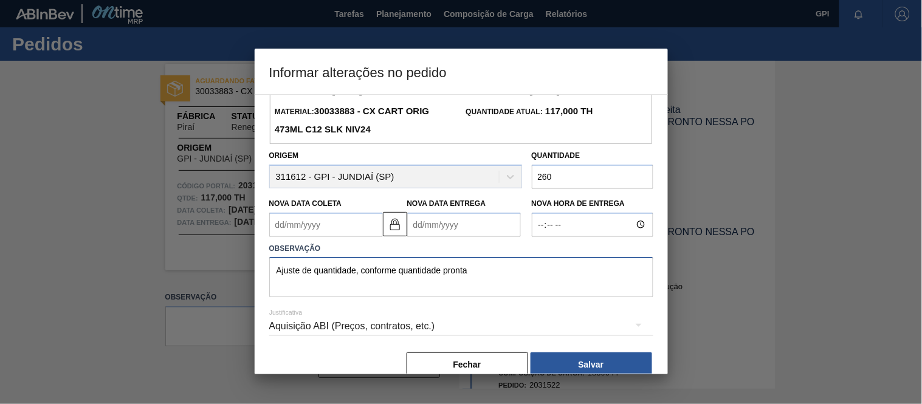
scroll to position [67, 0]
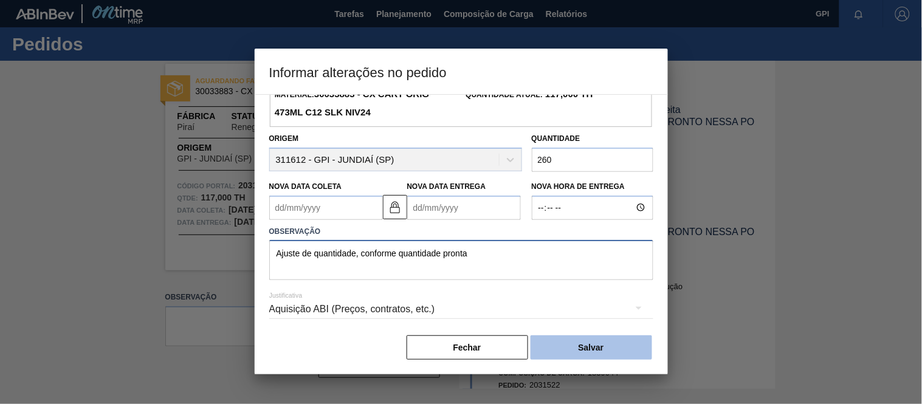
type textarea "Ajuste de quantidade, conforme quantidade pronta"
click at [594, 353] on button "Salvar" at bounding box center [592, 347] width 122 height 24
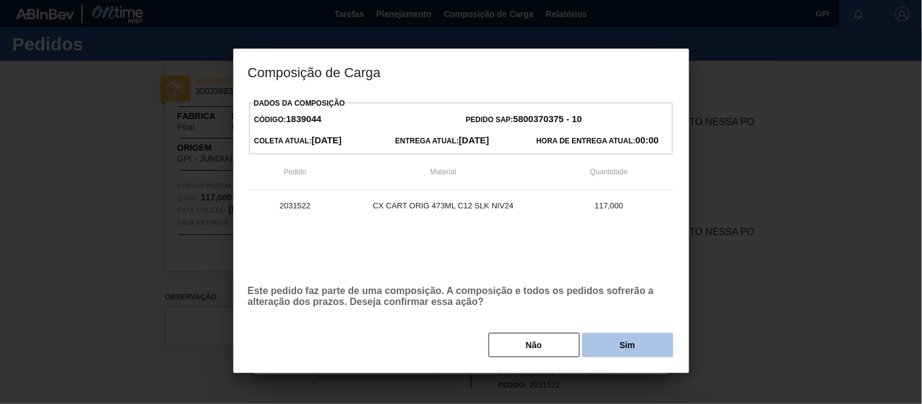
click at [638, 342] on button "Sim" at bounding box center [627, 345] width 91 height 24
